Goal: Navigation & Orientation: Find specific page/section

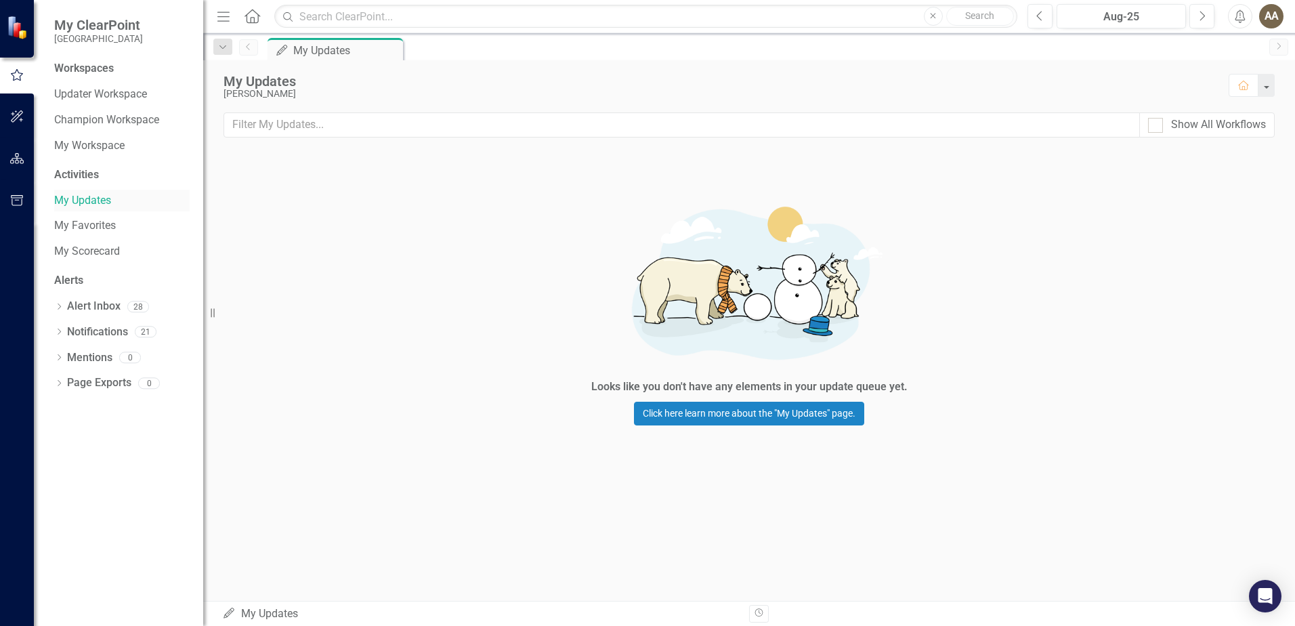
click at [95, 196] on link "My Updates" at bounding box center [121, 201] width 135 height 16
click at [82, 100] on link "Updater Workspace" at bounding box center [121, 95] width 135 height 16
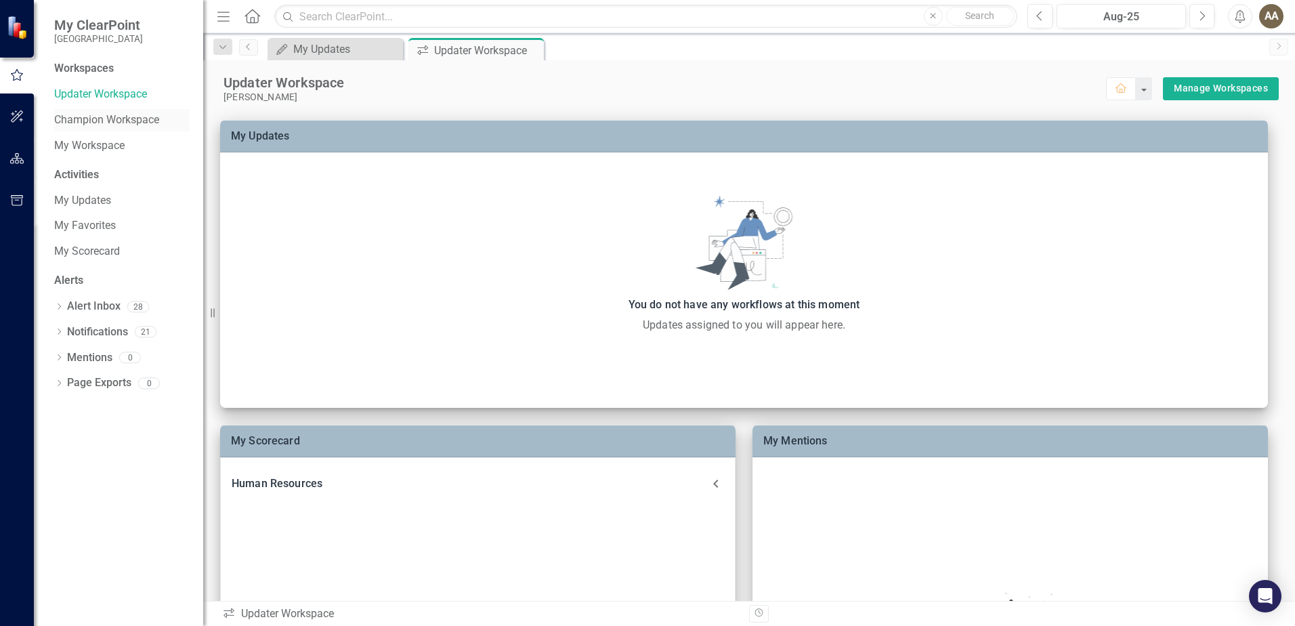
click at [81, 119] on link "Champion Workspace" at bounding box center [121, 120] width 135 height 16
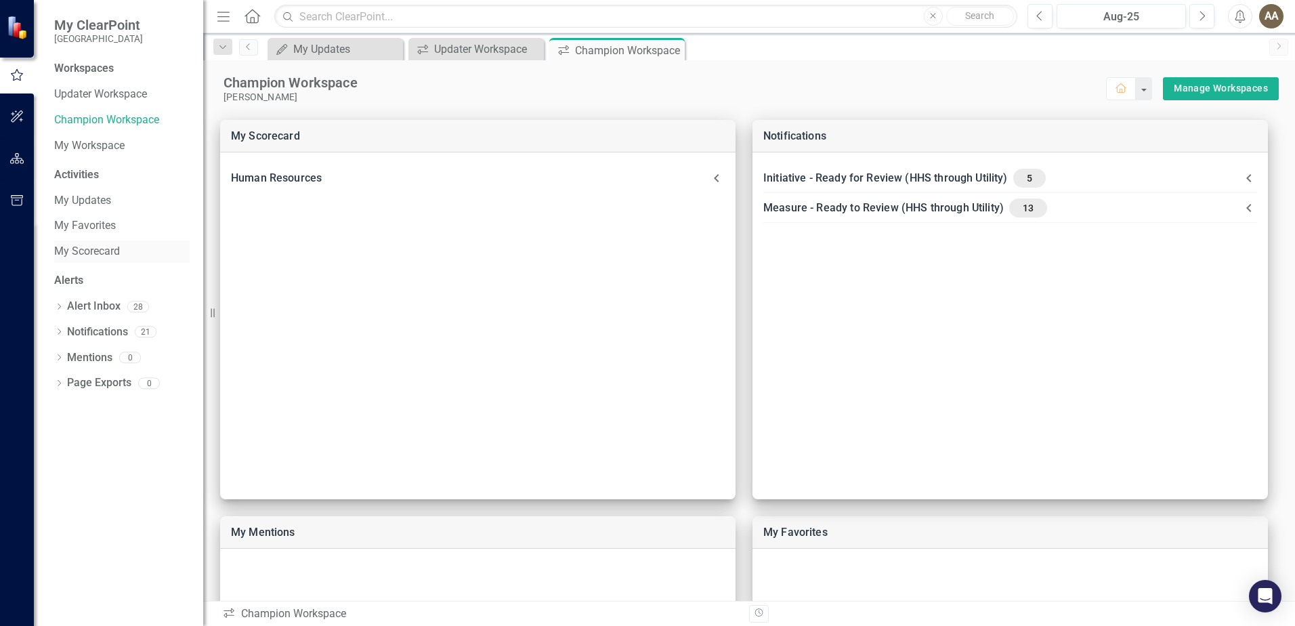
click at [87, 249] on link "My Scorecard" at bounding box center [121, 252] width 135 height 16
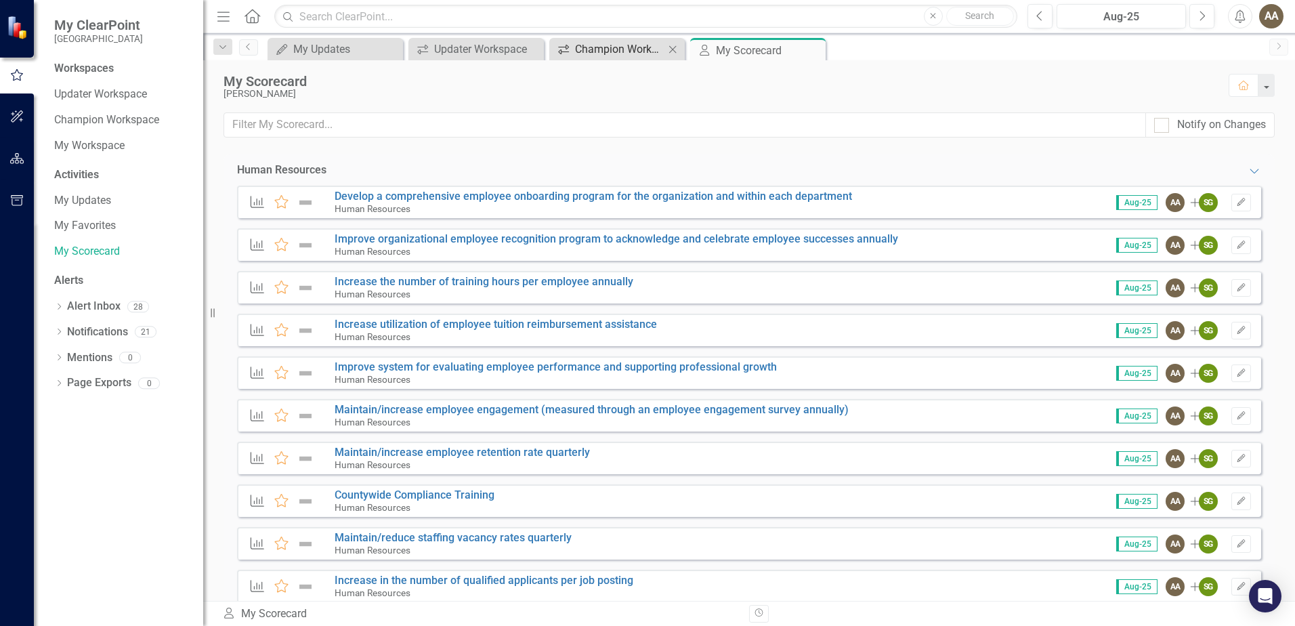
click at [623, 49] on div "Champion Workspace" at bounding box center [619, 49] width 89 height 17
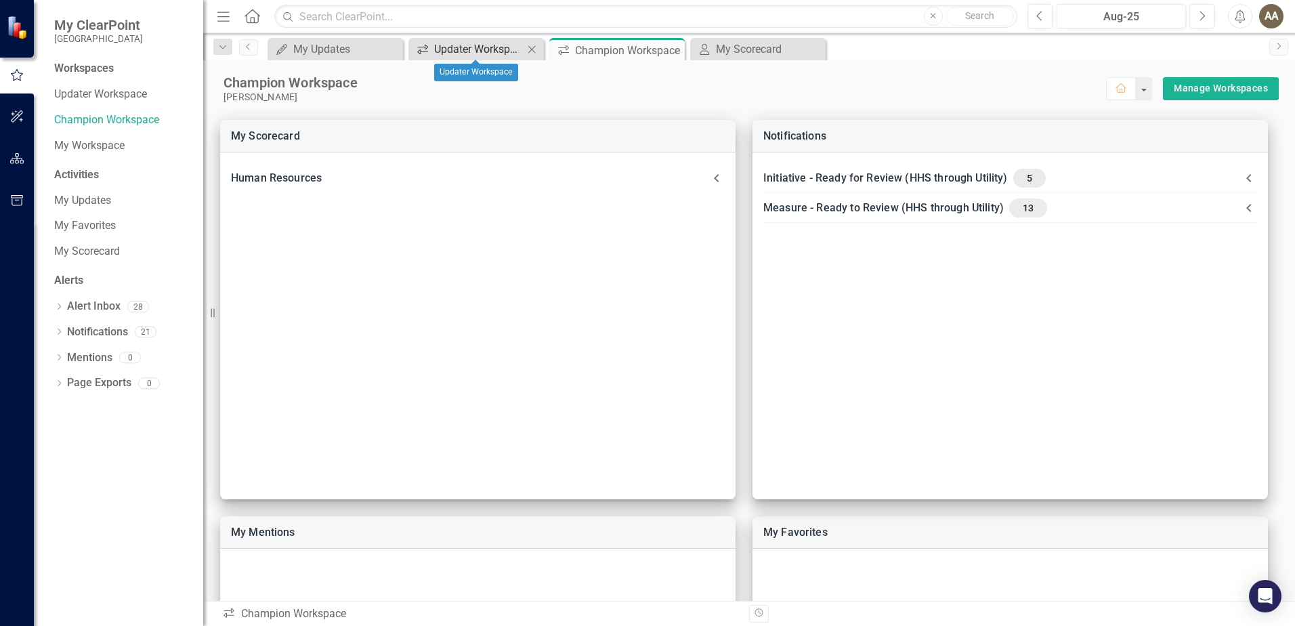
click at [488, 50] on div "Updater Workspace" at bounding box center [478, 49] width 89 height 17
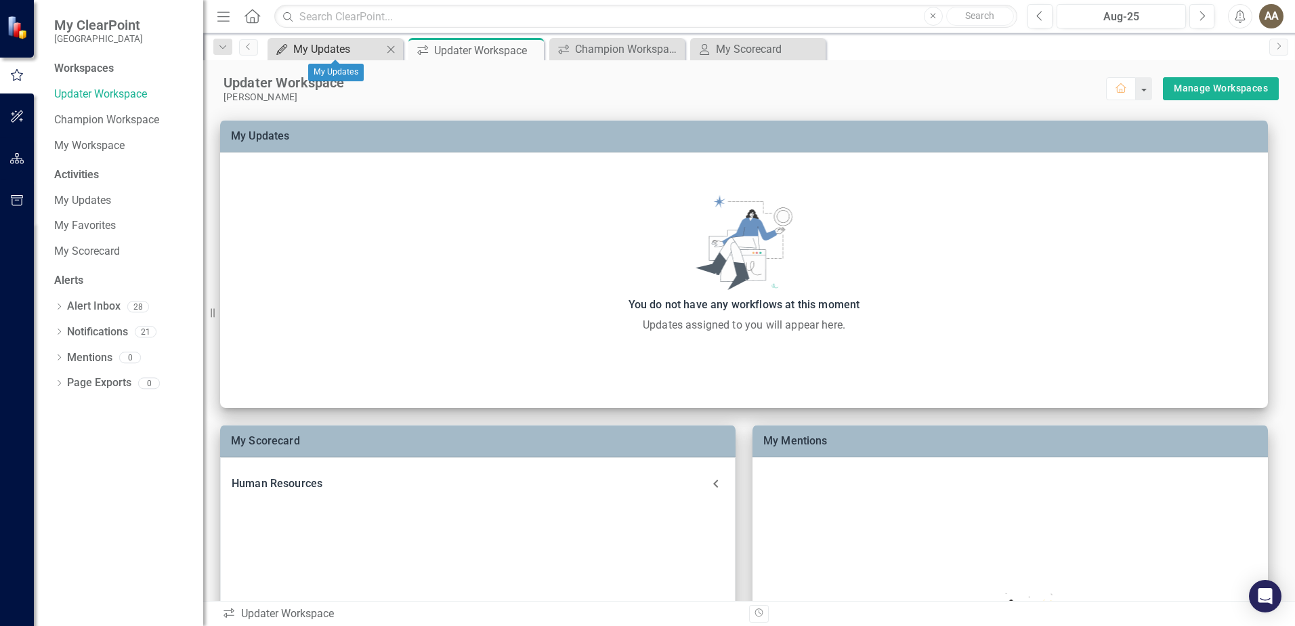
click at [341, 49] on div "My Updates" at bounding box center [337, 49] width 89 height 17
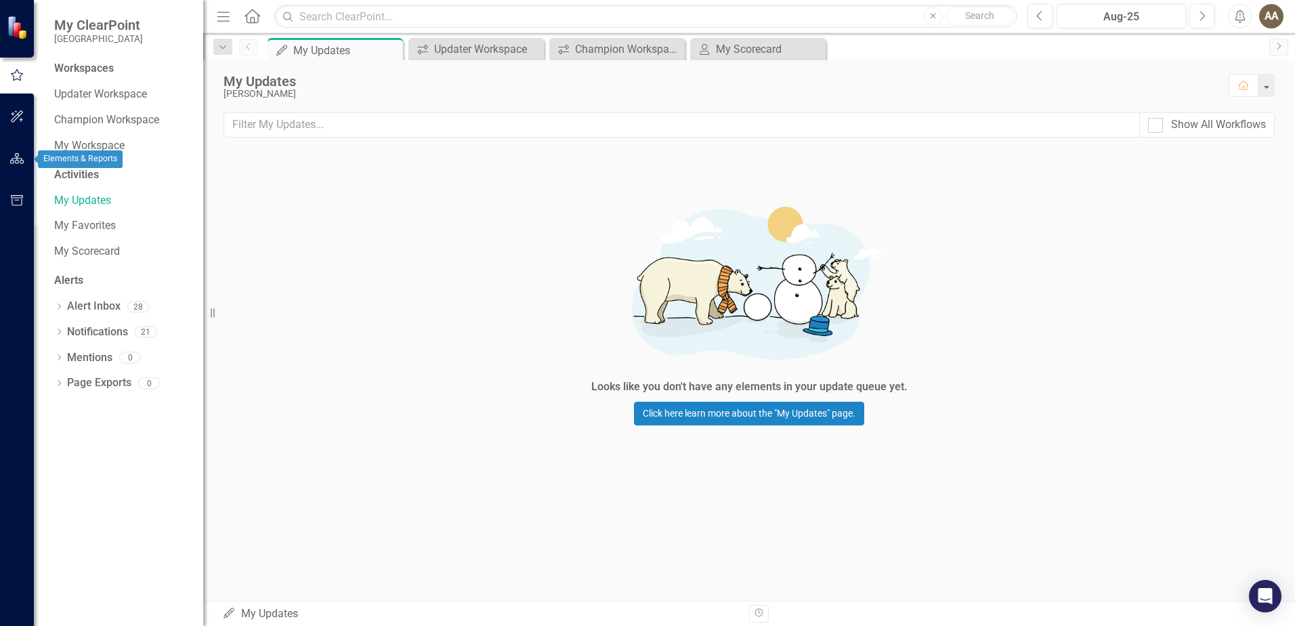
click at [14, 158] on icon "button" at bounding box center [17, 158] width 14 height 11
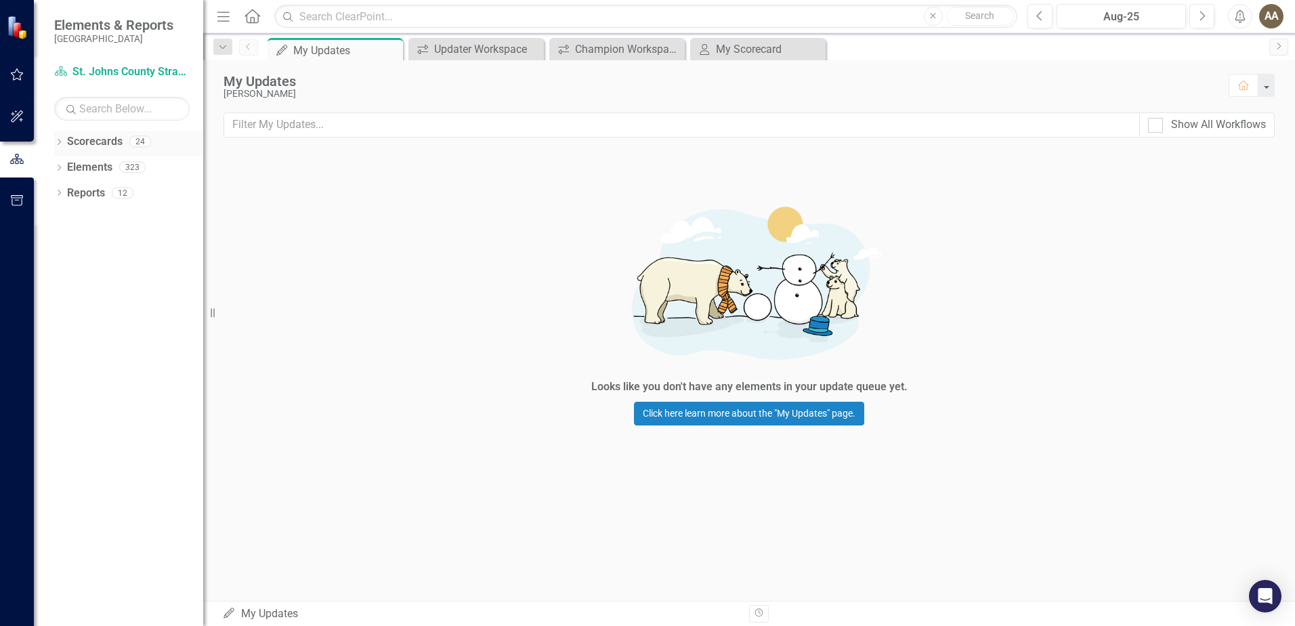
click at [100, 139] on link "Scorecards" at bounding box center [95, 142] width 56 height 16
click at [66, 142] on div "Dropdown Scorecards 24" at bounding box center [128, 144] width 149 height 26
click at [60, 141] on icon at bounding box center [59, 142] width 3 height 6
click at [92, 165] on link "St. Johns County Strategic Plan" at bounding box center [138, 168] width 129 height 16
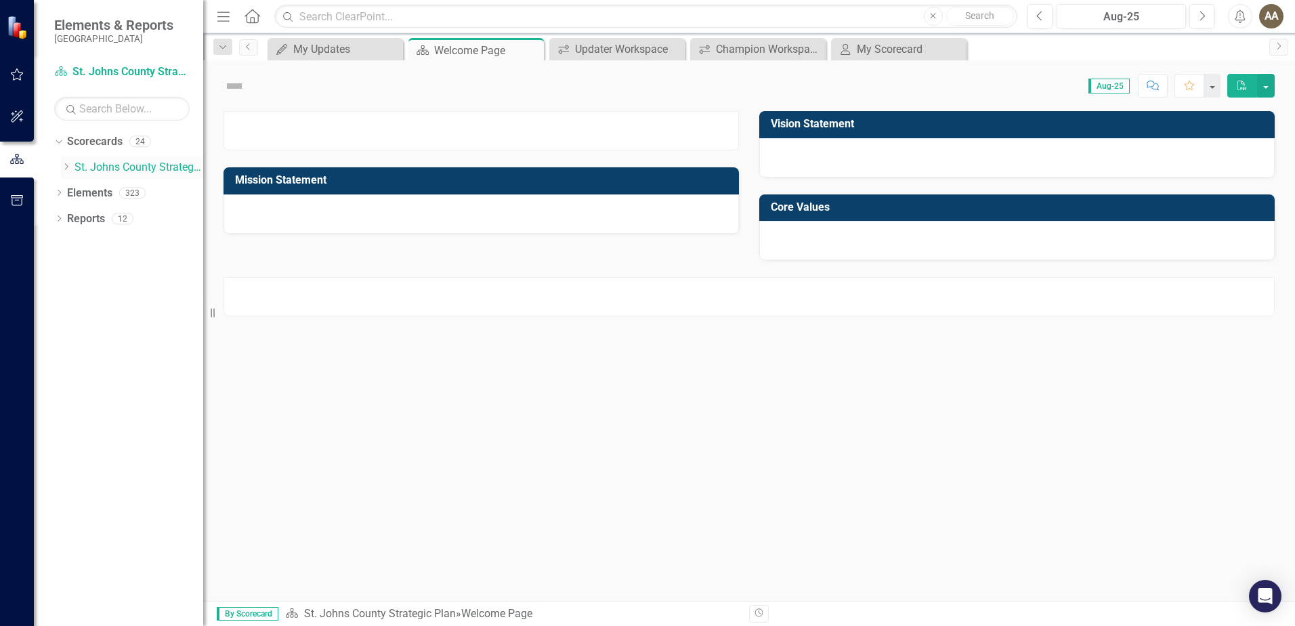
click at [67, 168] on icon at bounding box center [66, 166] width 3 height 7
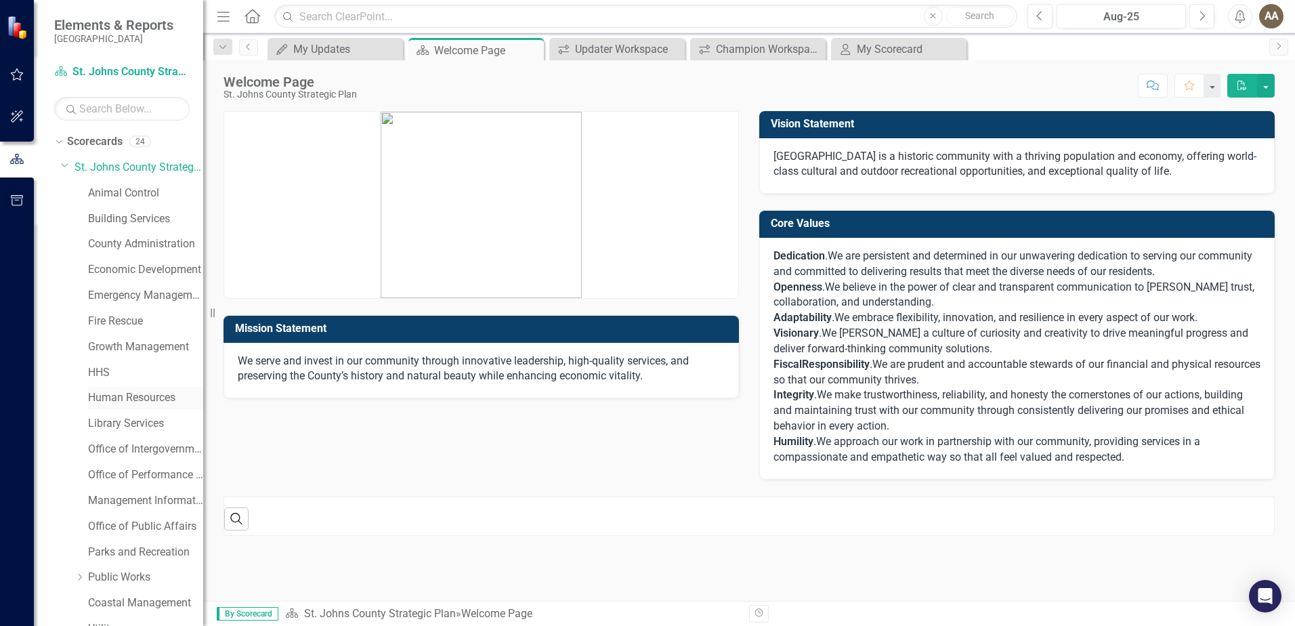
click at [112, 403] on link "Human Resources" at bounding box center [145, 398] width 115 height 16
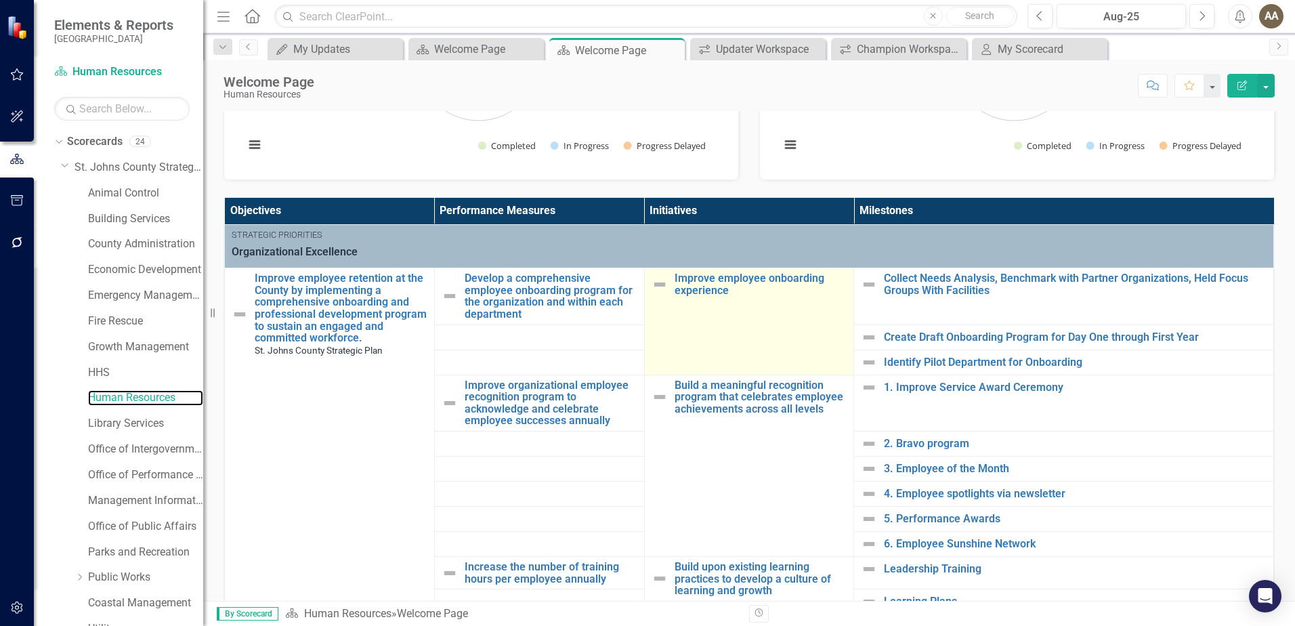
scroll to position [203, 0]
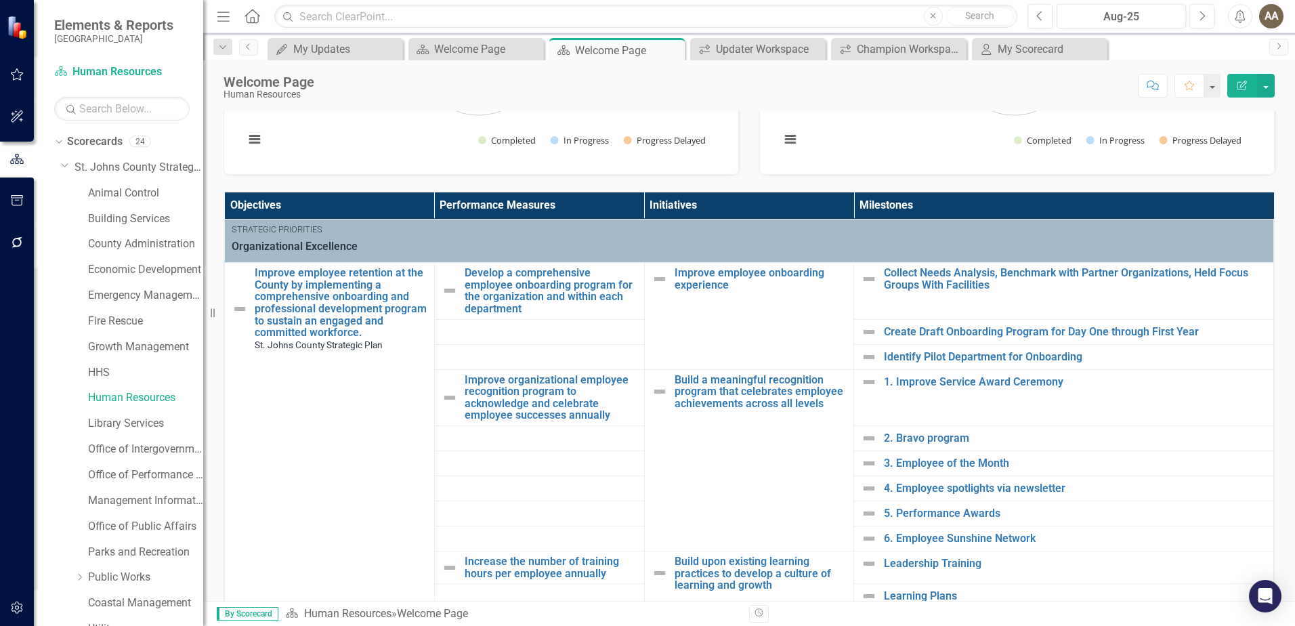
click at [403, 82] on div "Score: N/A Aug-25 Completed Comment Favorite Edit Report" at bounding box center [797, 85] width 953 height 23
